Goal: Transaction & Acquisition: Obtain resource

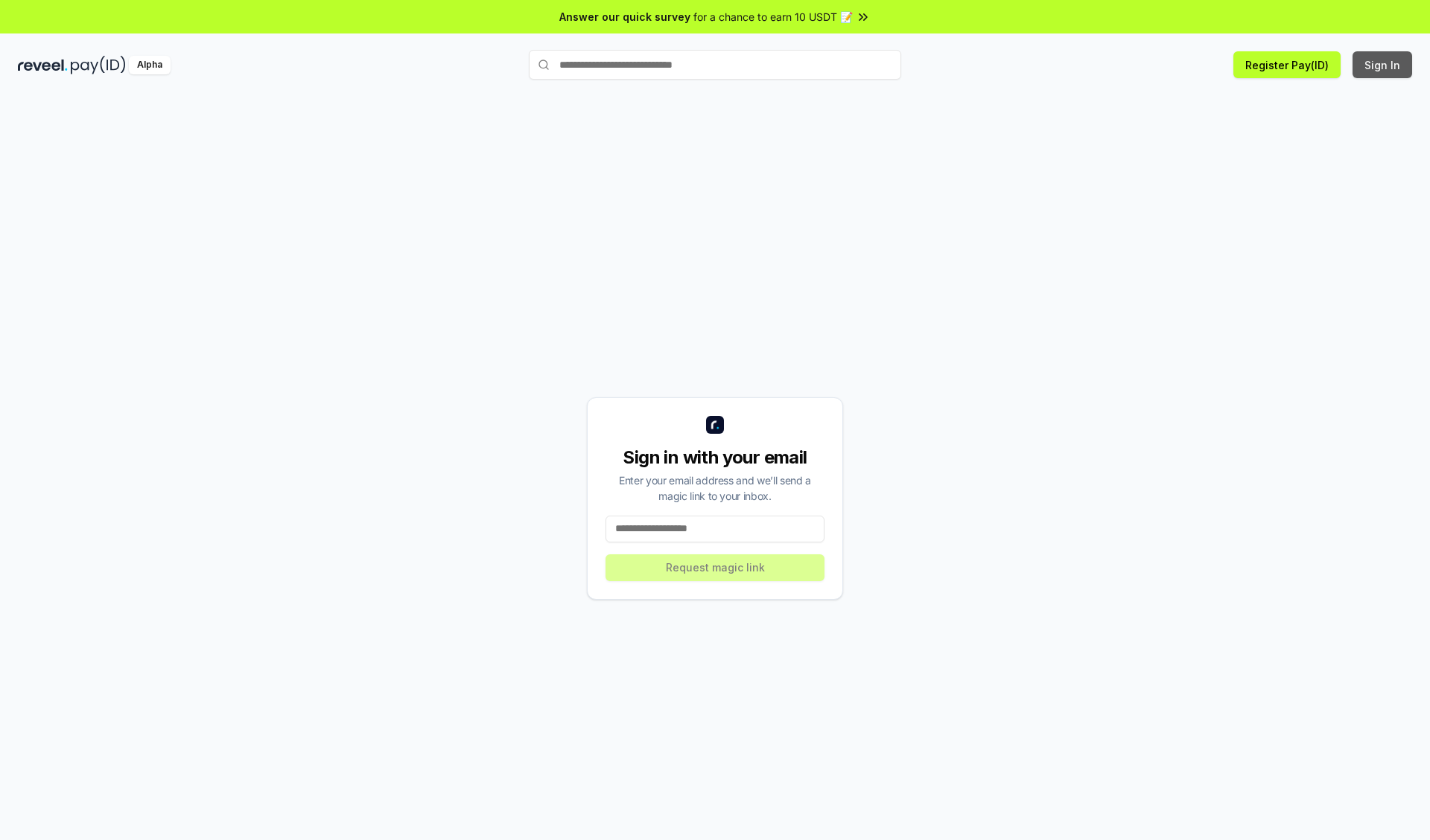
click at [1383, 65] on button "Sign In" at bounding box center [1381, 64] width 59 height 27
type input "**********"
click at [715, 567] on button "Request magic link" at bounding box center [715, 567] width 219 height 27
